Goal: Transaction & Acquisition: Purchase product/service

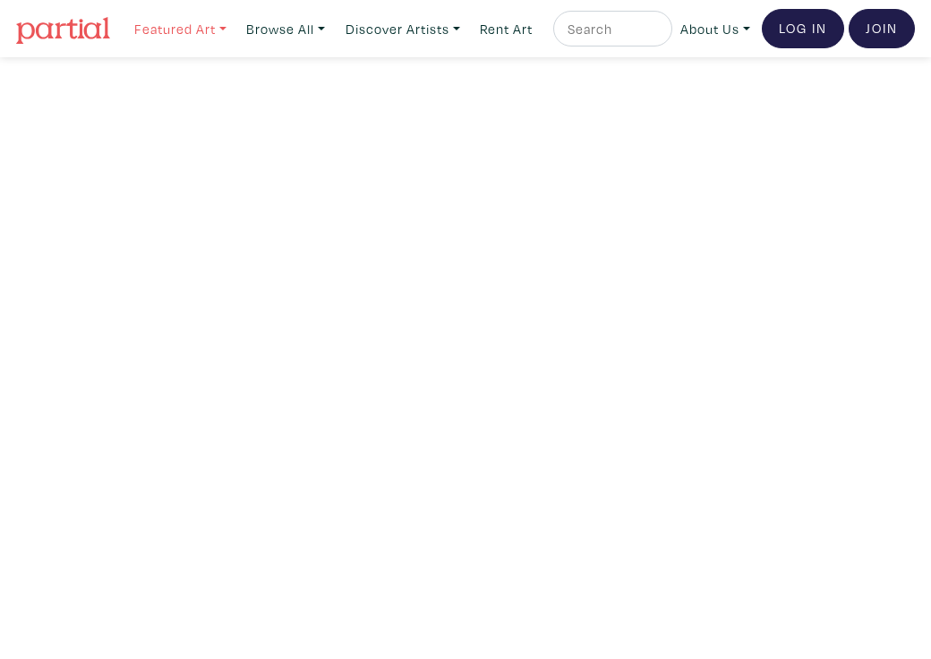
click at [199, 42] on link "Featured Art" at bounding box center [180, 29] width 108 height 37
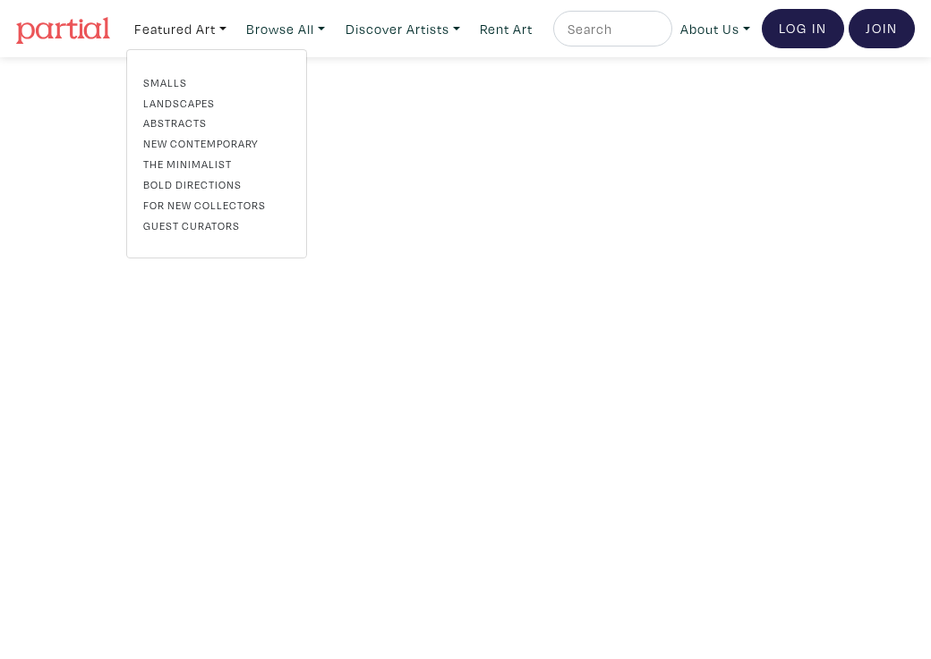
click at [187, 111] on link "Landscapes" at bounding box center [216, 103] width 147 height 16
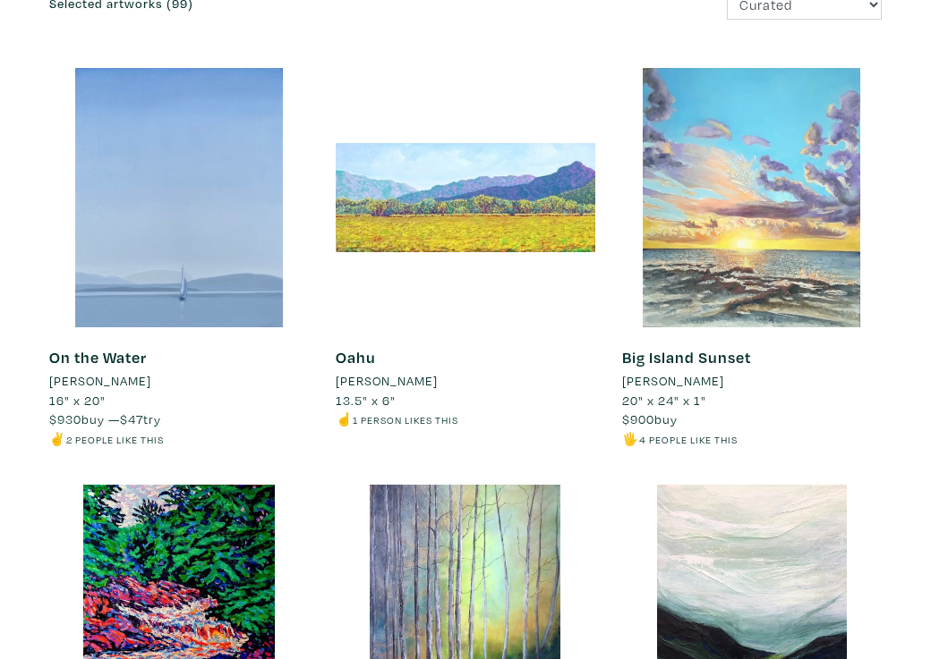
scroll to position [259, 0]
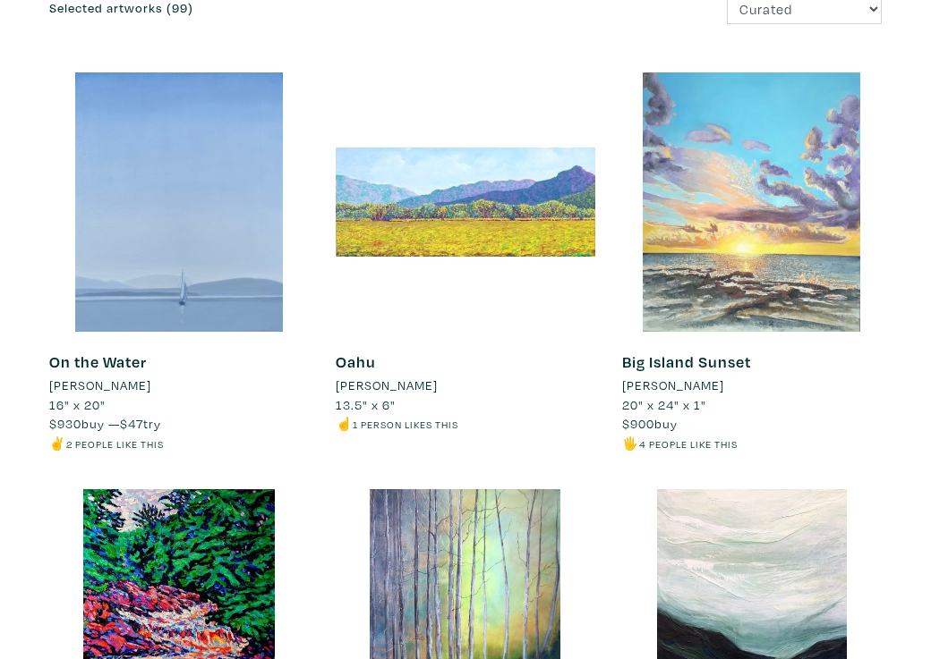
click at [772, 214] on div at bounding box center [751, 201] width 259 height 259
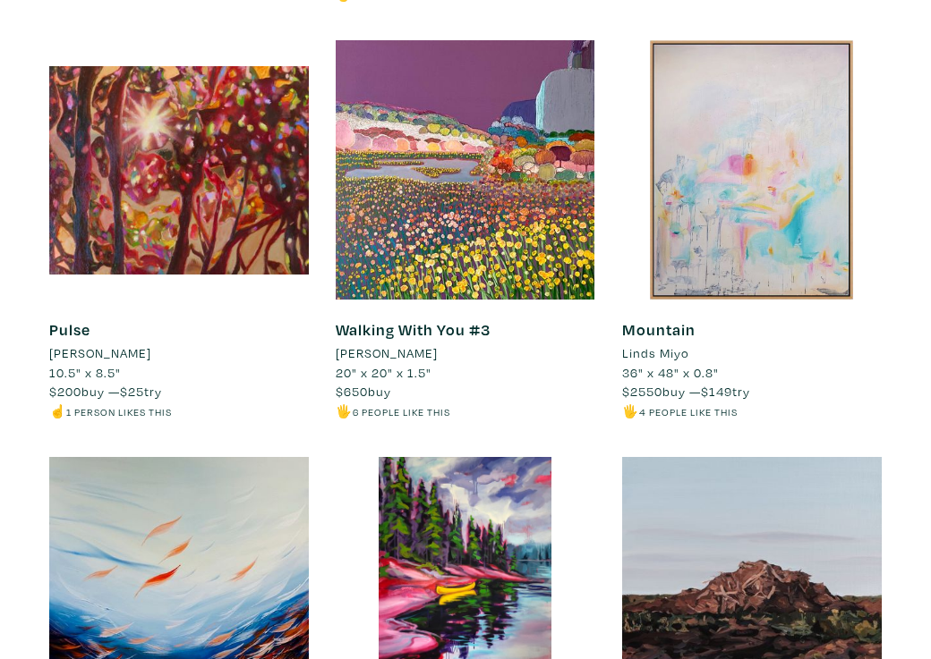
scroll to position [1115, 0]
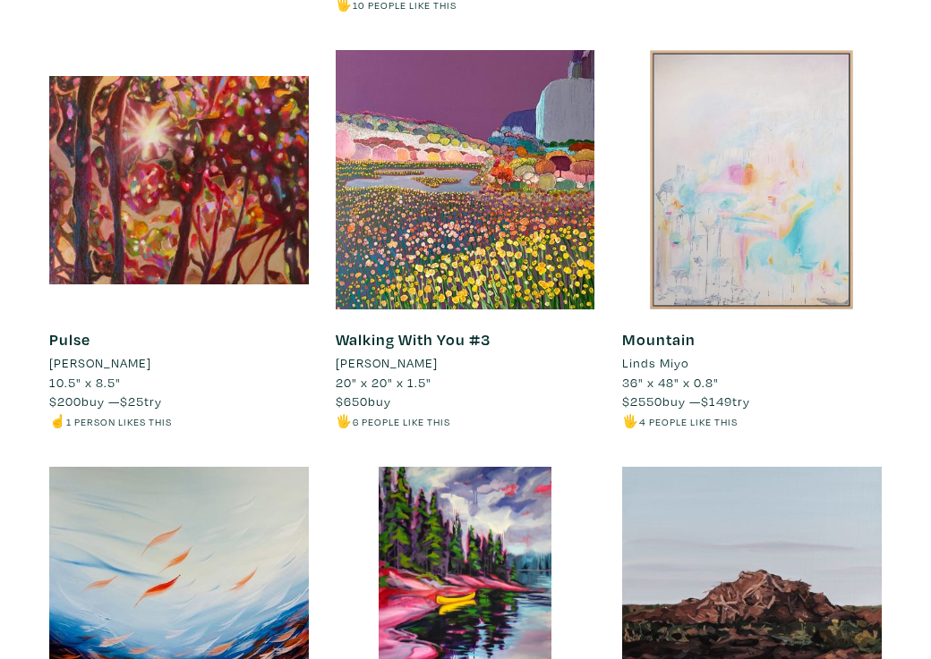
click at [789, 254] on div at bounding box center [751, 179] width 259 height 259
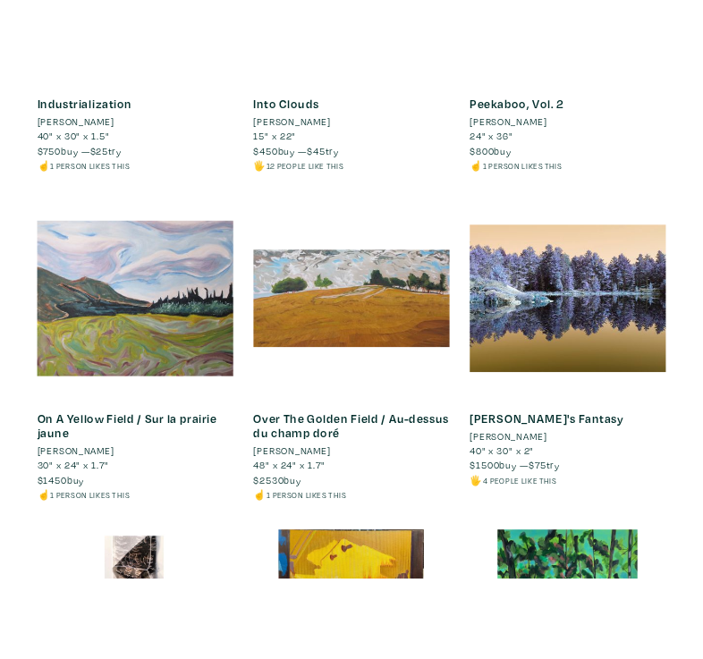
scroll to position [6104, 0]
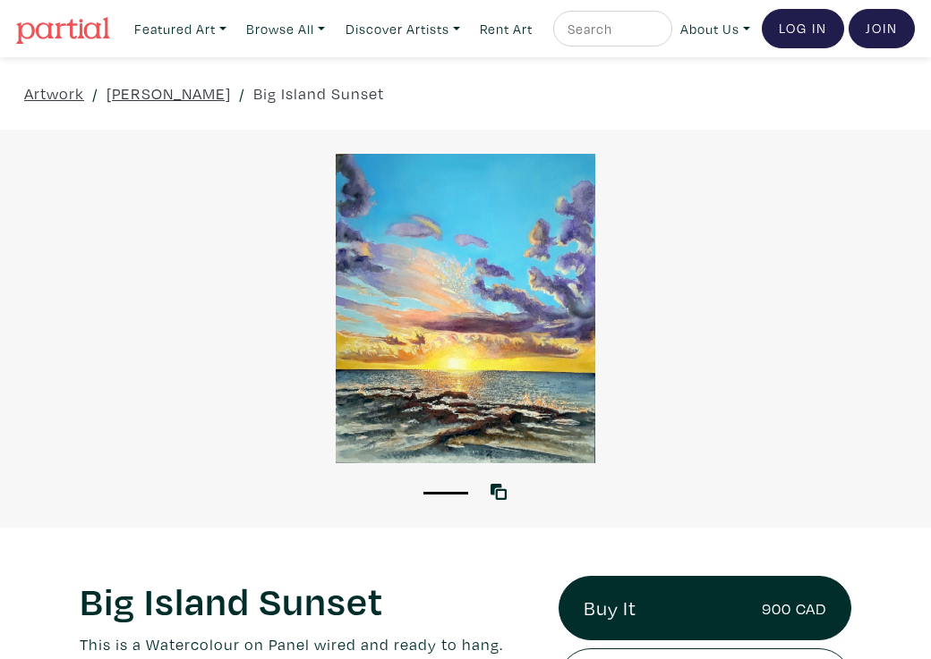
click at [534, 362] on div at bounding box center [465, 309] width 931 height 310
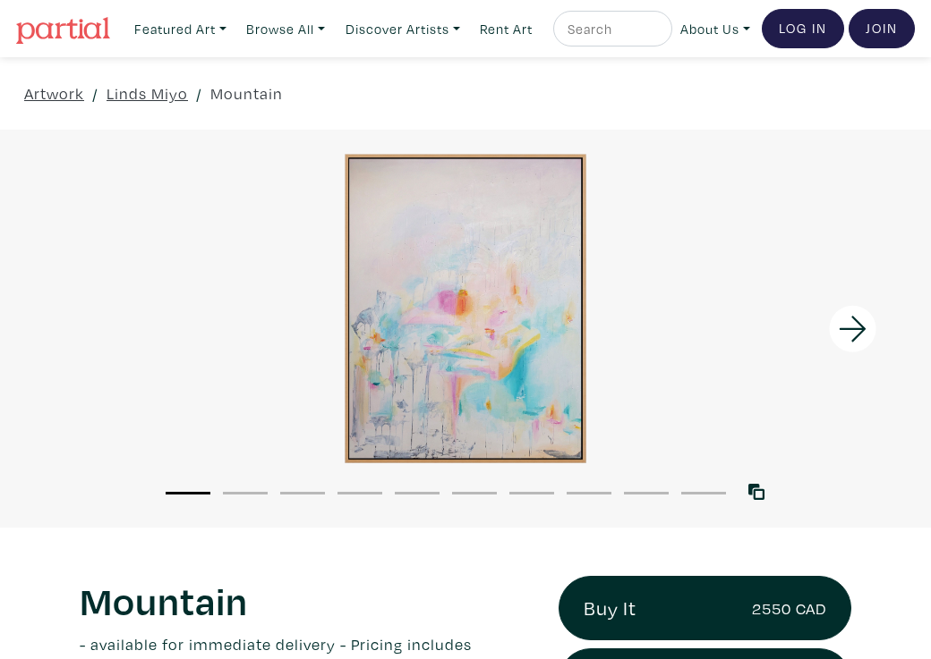
click at [855, 349] on icon at bounding box center [852, 329] width 61 height 48
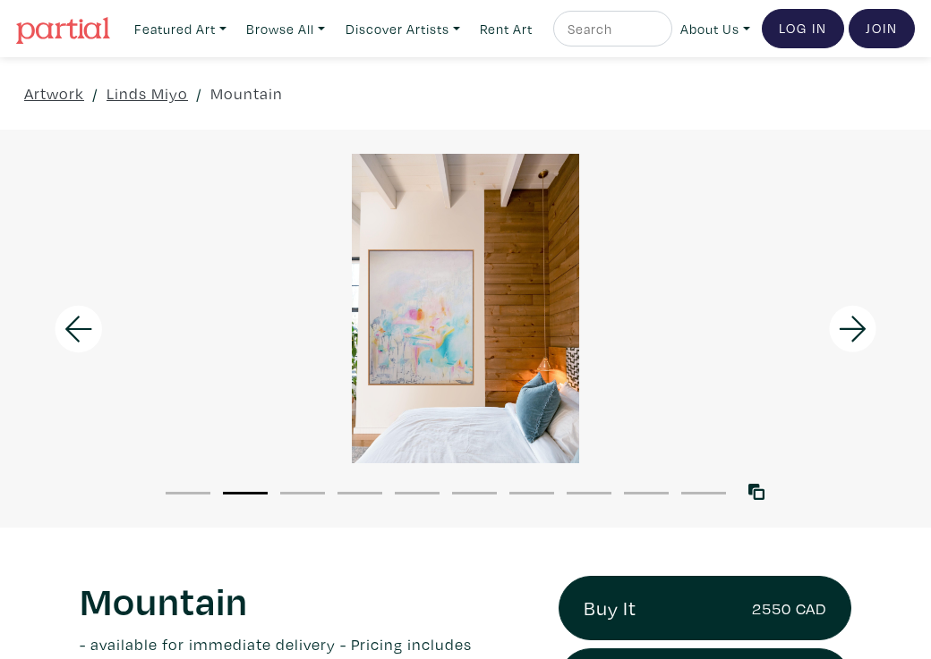
click at [855, 349] on icon at bounding box center [852, 329] width 61 height 48
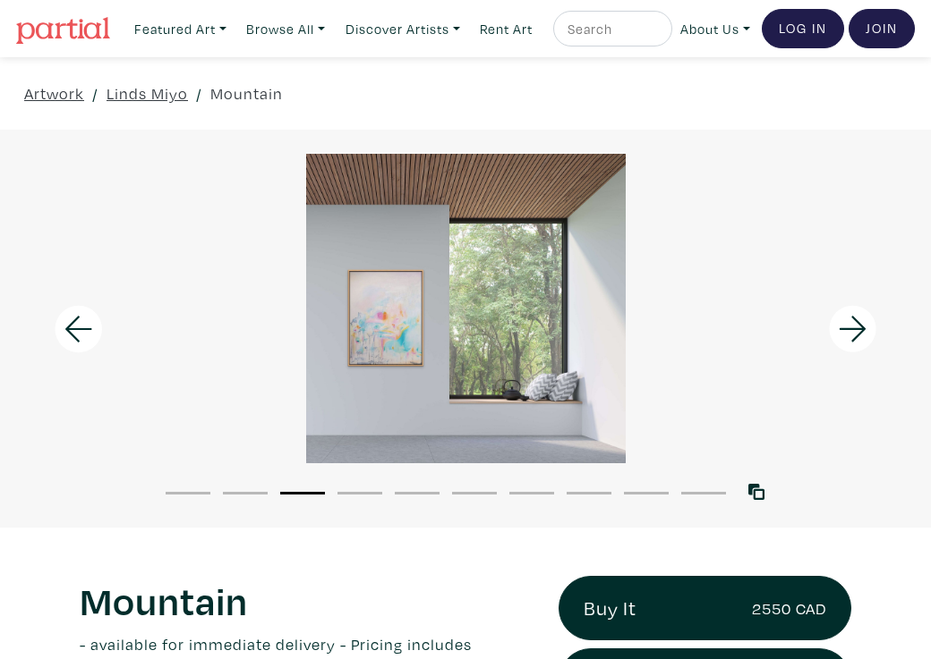
click at [855, 349] on icon at bounding box center [852, 329] width 61 height 48
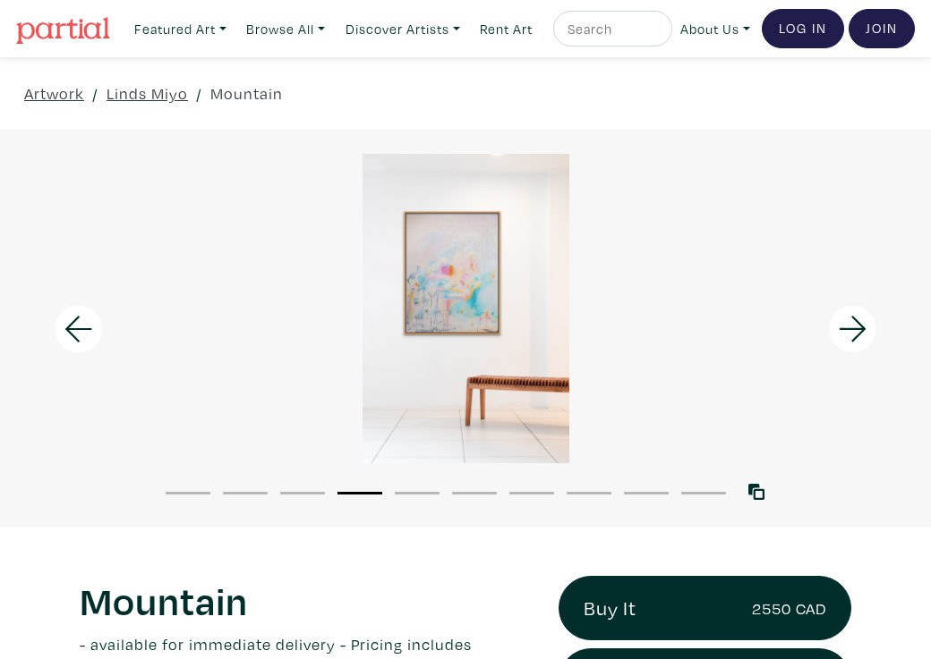
click at [855, 349] on icon at bounding box center [852, 329] width 61 height 48
